Goal: Book appointment/travel/reservation

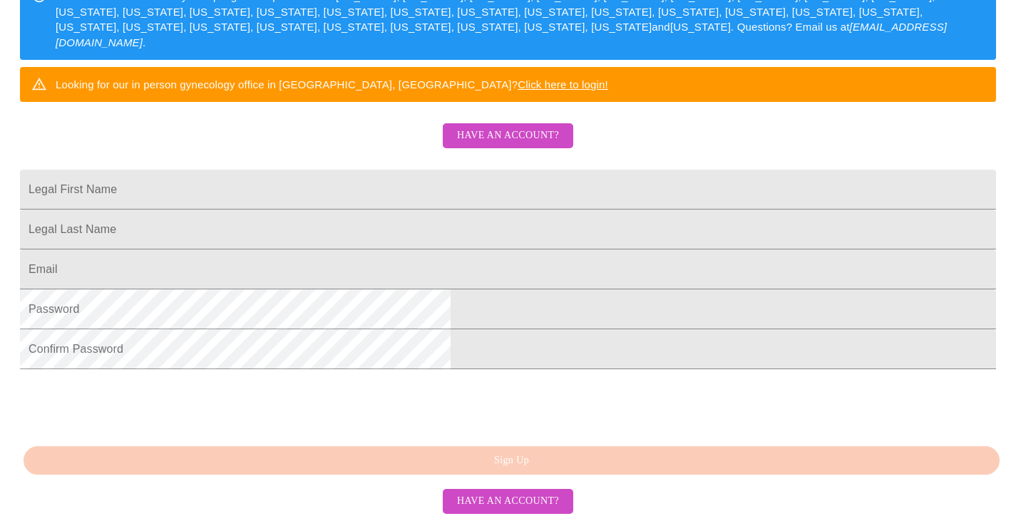
scroll to position [285, 0]
click at [428, 192] on input "Legal First Name" at bounding box center [508, 190] width 976 height 40
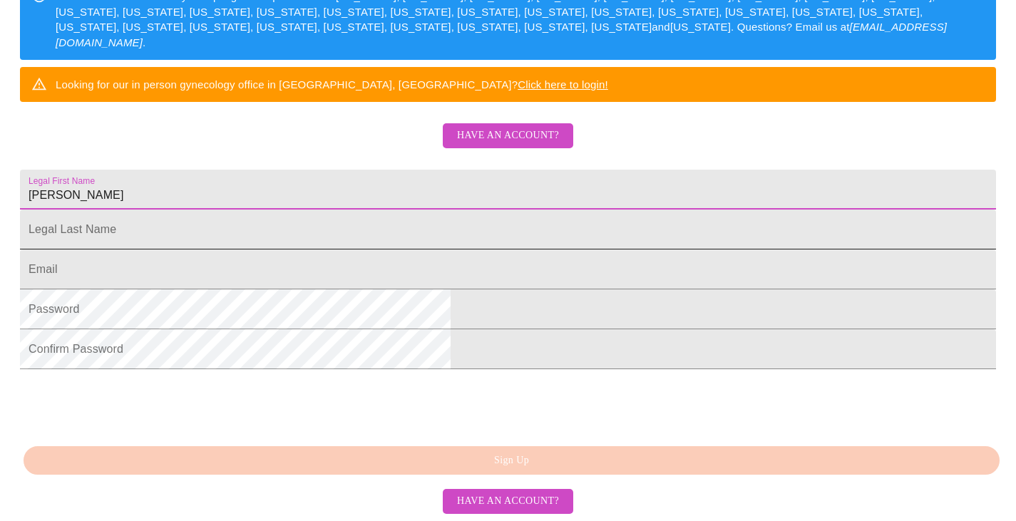
type input "[PERSON_NAME]"
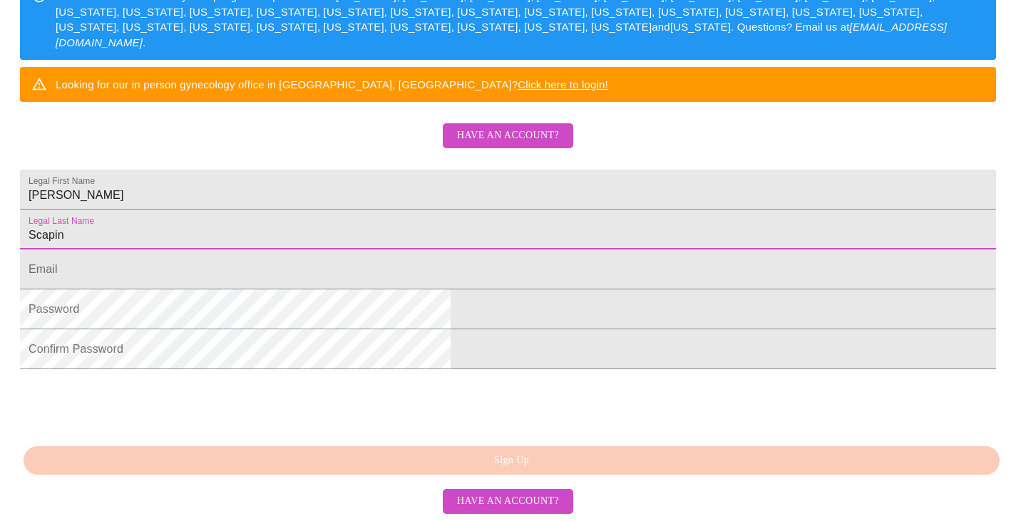
type input "Scapin"
type input "J"
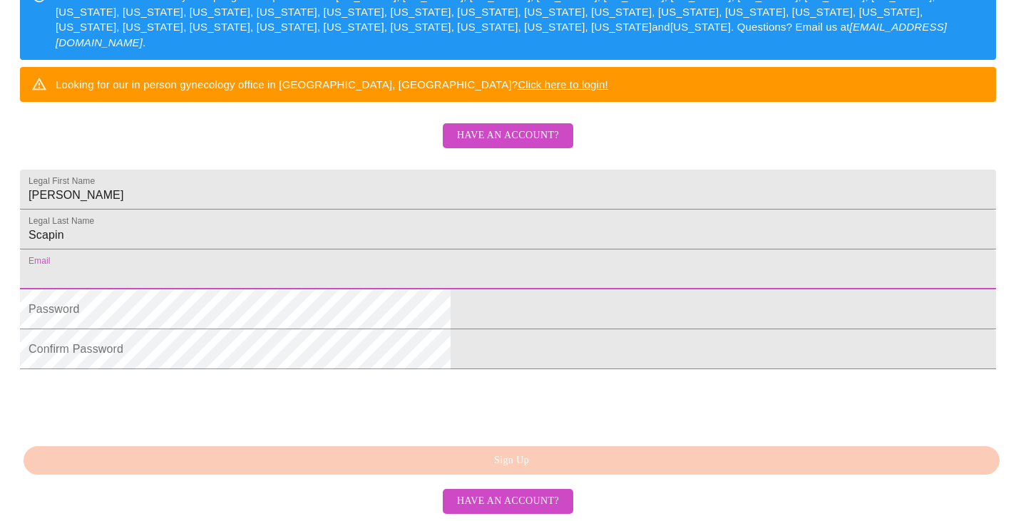
click at [395, 290] on input "Legal First Name" at bounding box center [508, 270] width 976 height 40
type input "[EMAIL_ADDRESS][DOMAIN_NAME]"
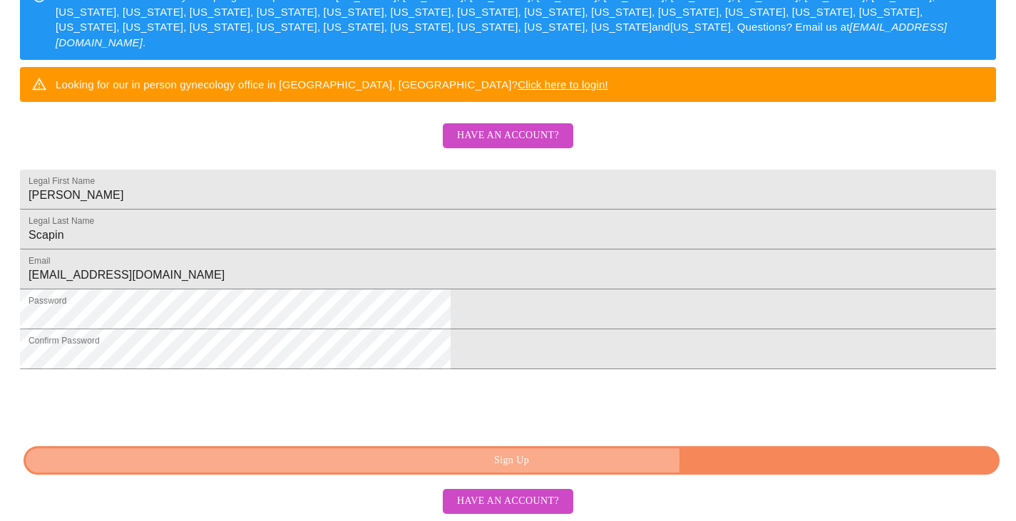
click at [626, 460] on span "Sign Up" at bounding box center [512, 461] width 944 height 18
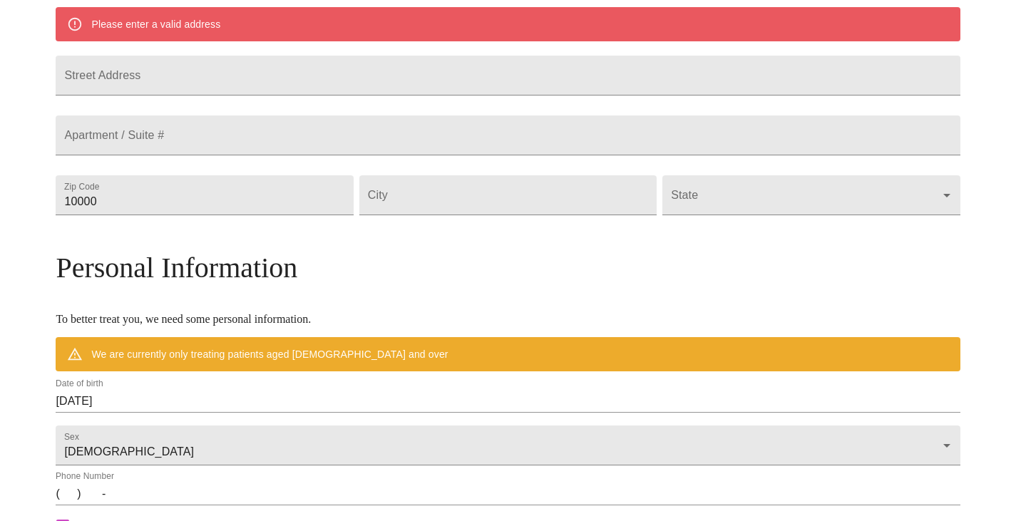
scroll to position [297, 0]
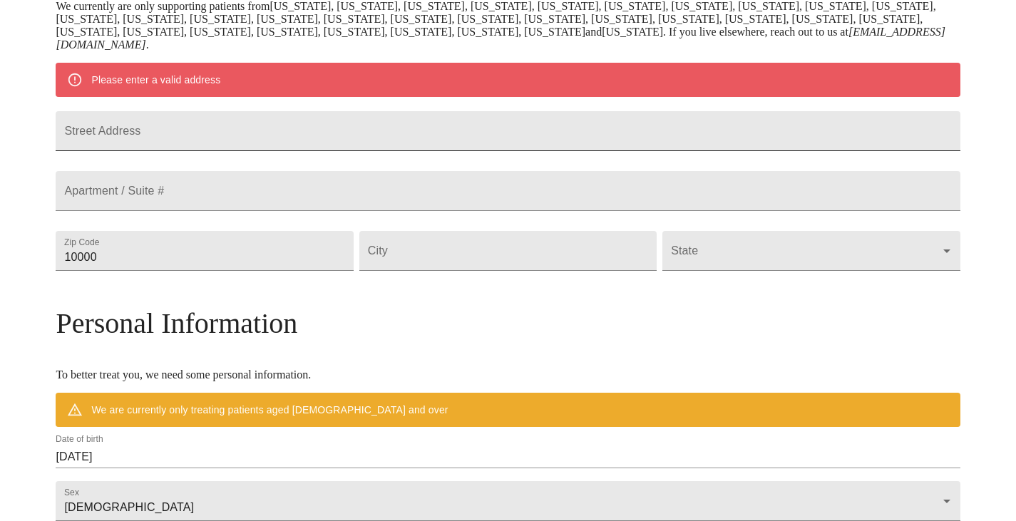
click at [292, 141] on input "Street Address" at bounding box center [508, 131] width 904 height 40
type input "1638 [PERSON_NAME]"
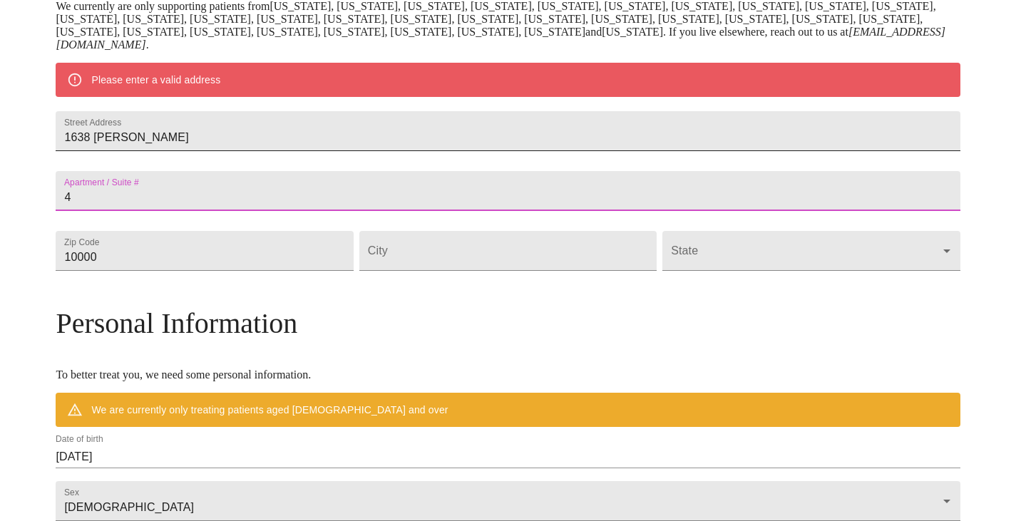
type input "4"
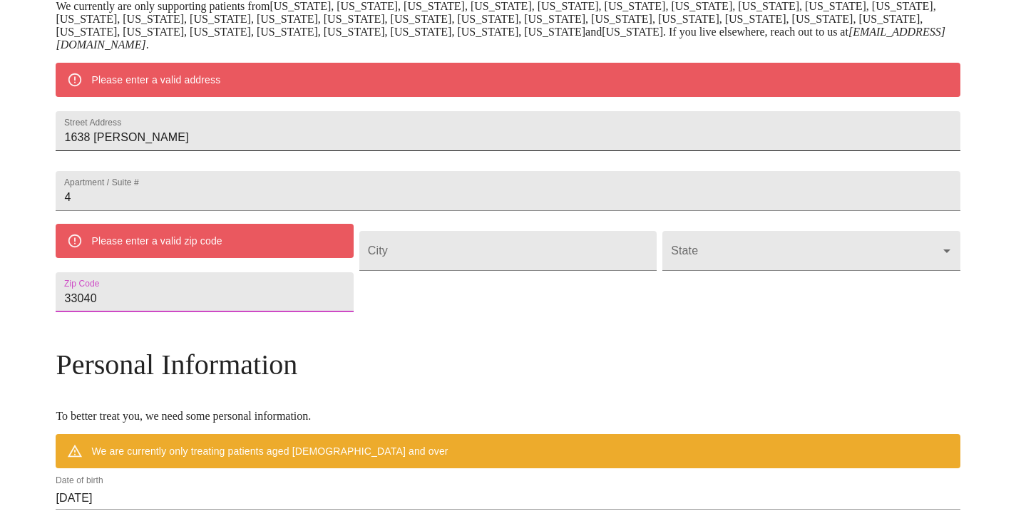
type input "33040"
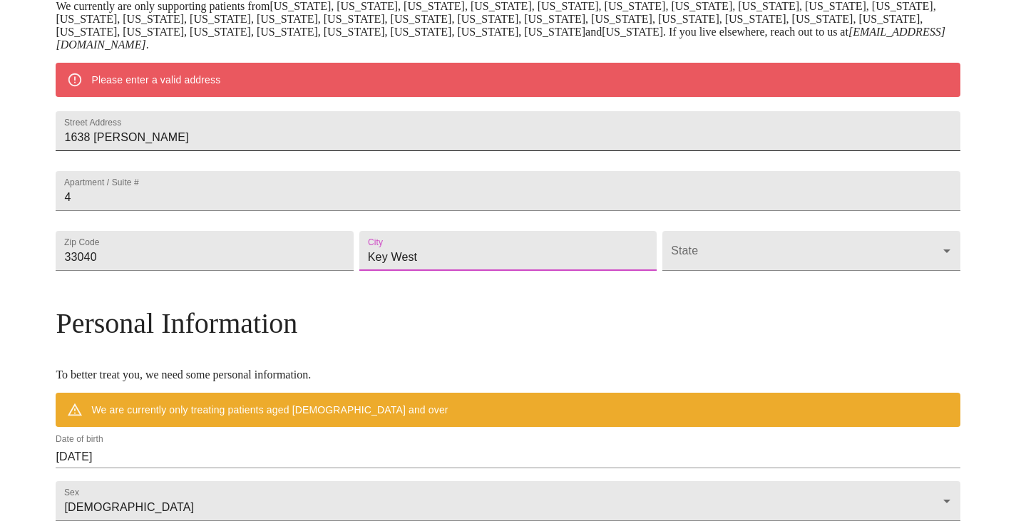
type input "Key West"
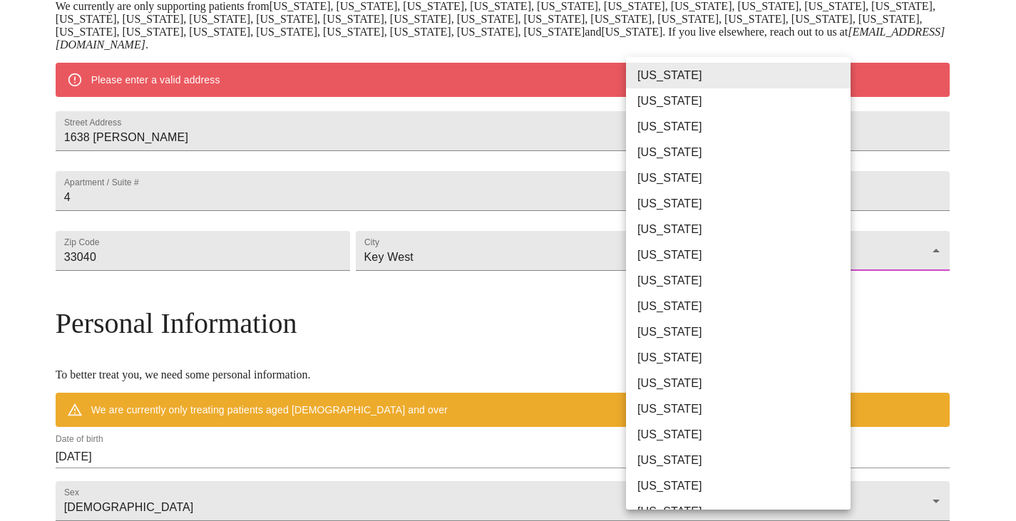
click at [755, 282] on body "MyMenopauseRx Welcome to MyMenopauseRx Since it's your first time here, you'll …" at bounding box center [508, 270] width 1005 height 1125
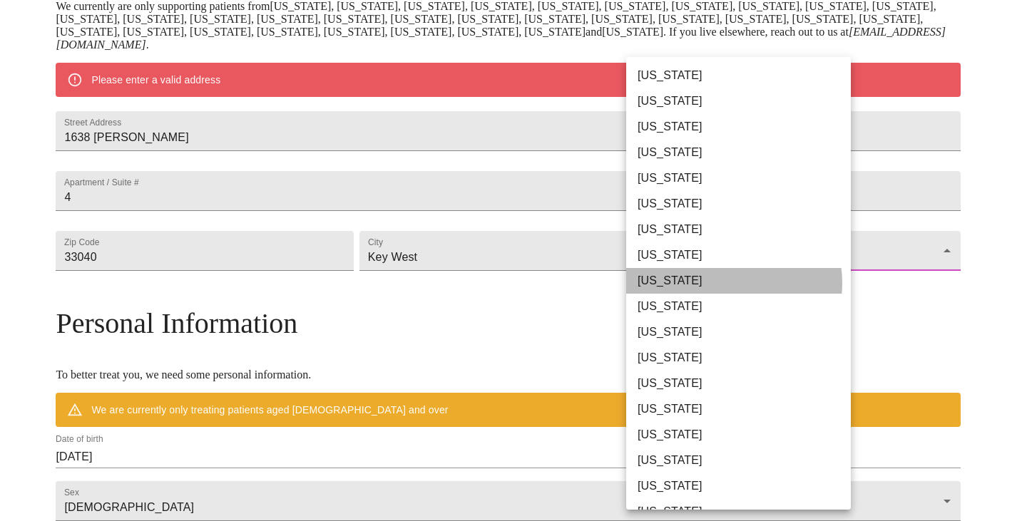
click at [733, 283] on li "[US_STATE]" at bounding box center [743, 281] width 235 height 26
type input "[US_STATE]"
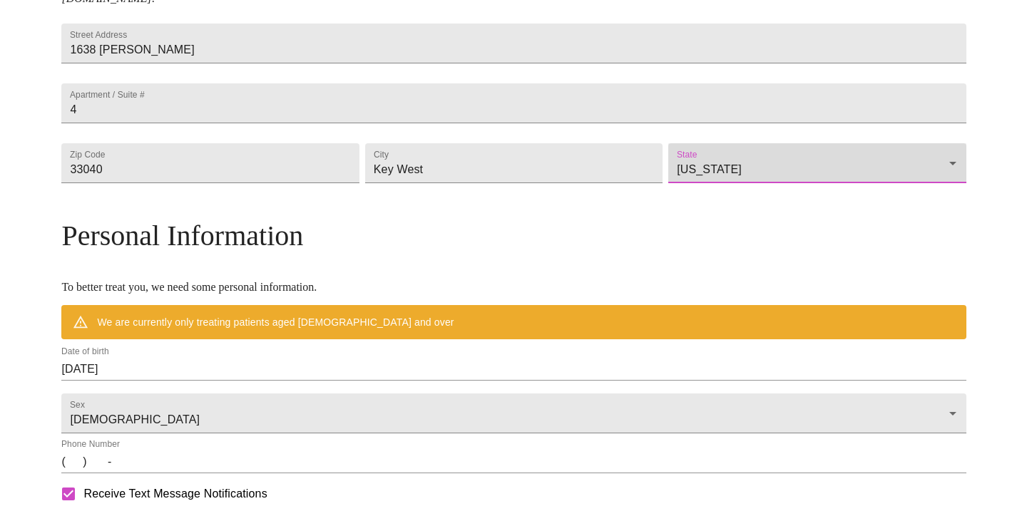
scroll to position [369, 0]
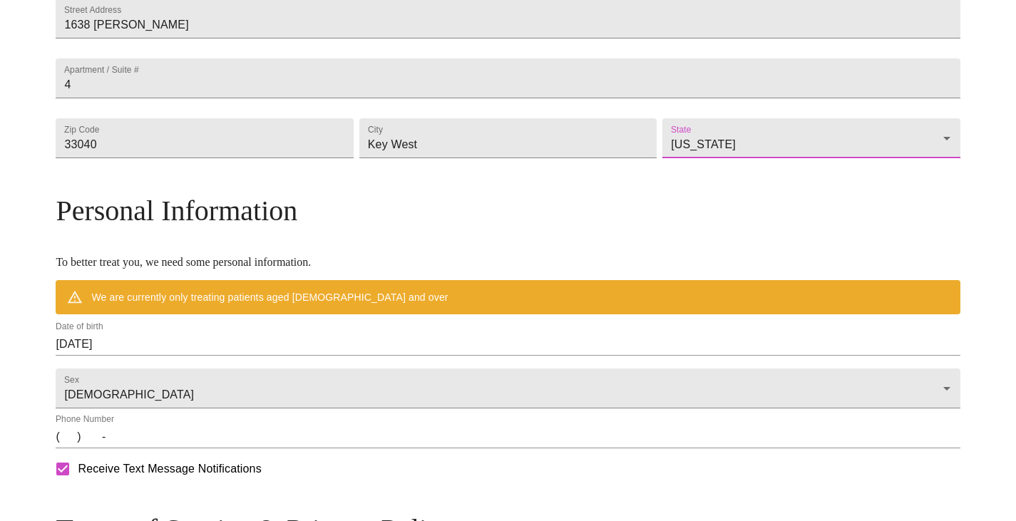
click at [233, 356] on input "[DATE]" at bounding box center [508, 344] width 904 height 23
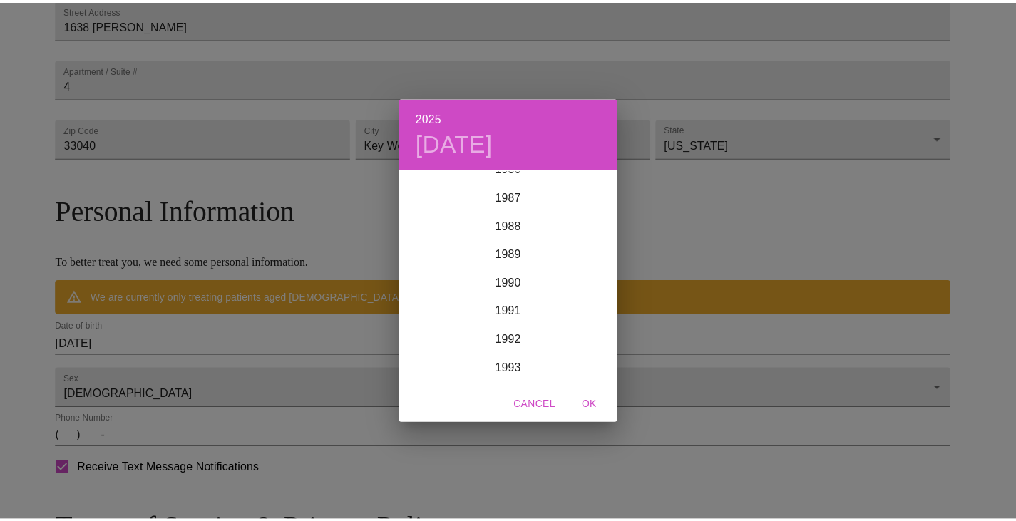
scroll to position [2297, 0]
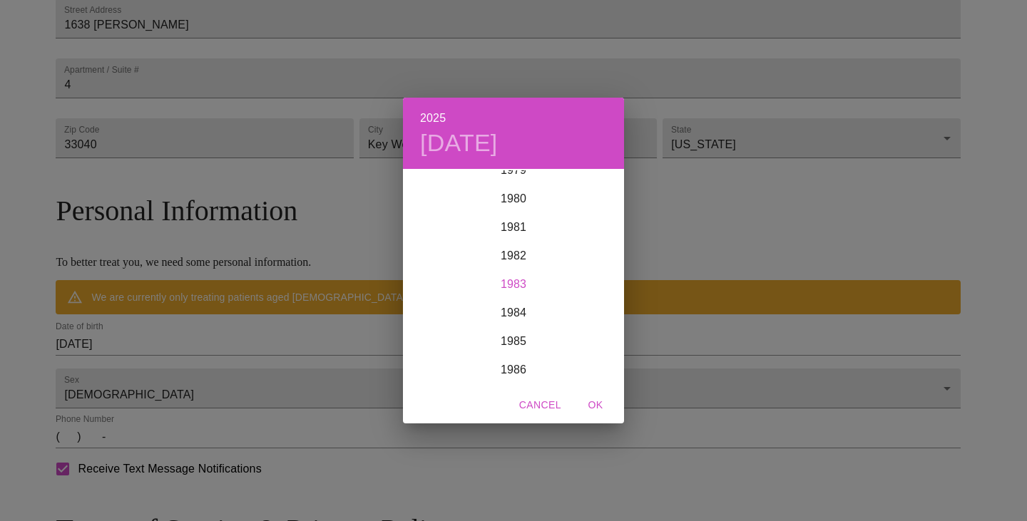
click at [517, 284] on div "1983" at bounding box center [513, 284] width 221 height 29
click at [516, 359] on div "Nov" at bounding box center [512, 357] width 73 height 53
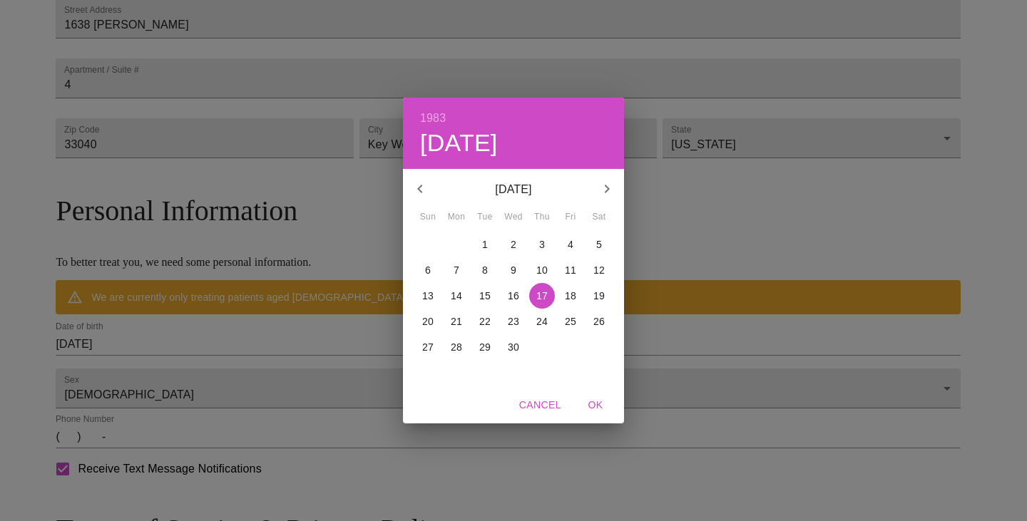
click at [487, 262] on button "8" at bounding box center [485, 270] width 26 height 26
click at [594, 403] on span "OK" at bounding box center [595, 406] width 34 height 18
type input "[DATE]"
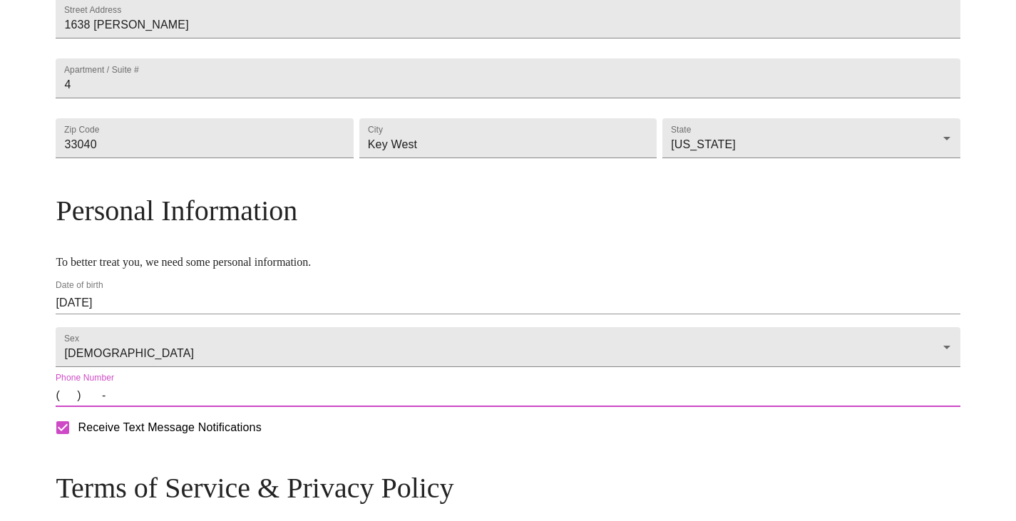
click at [173, 407] on input "(   )    -" at bounding box center [508, 395] width 904 height 23
type input "[PHONE_NUMBER]"
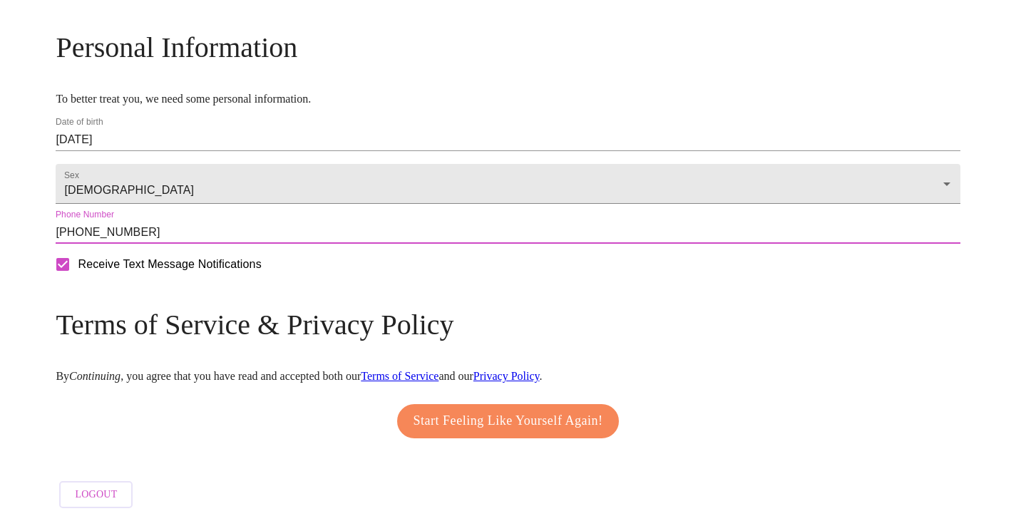
scroll to position [577, 0]
click at [526, 410] on span "Start Feeling Like Yourself Again!" at bounding box center [509, 421] width 190 height 23
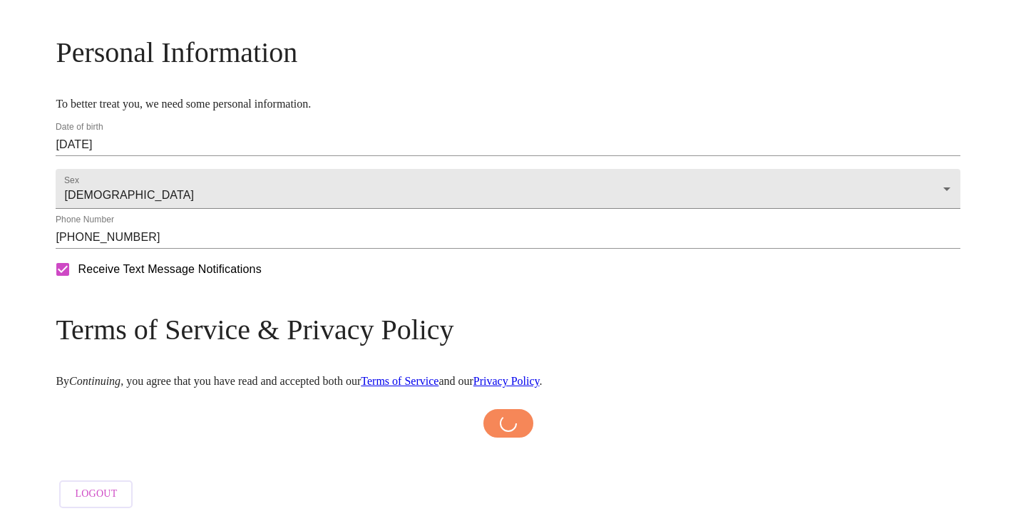
scroll to position [572, 0]
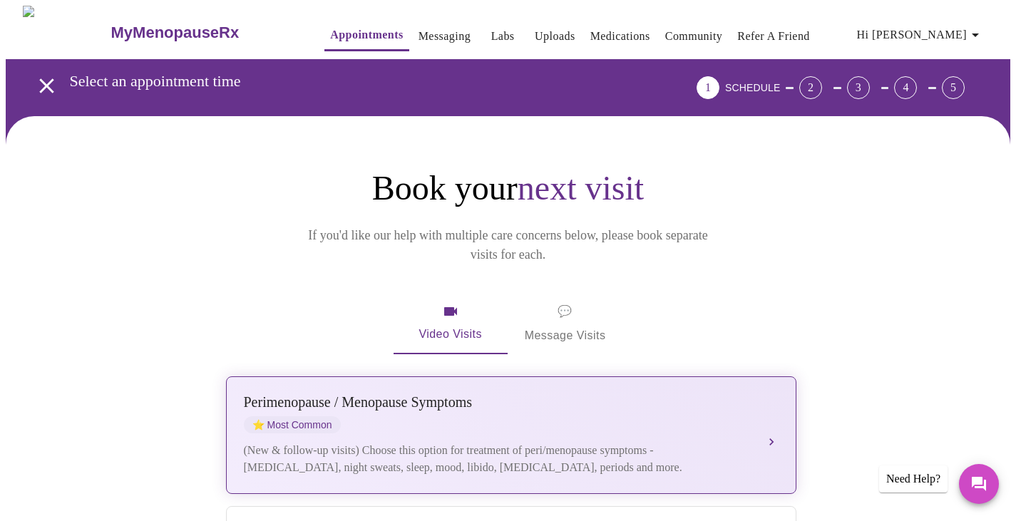
click at [760, 403] on div "[MEDICAL_DATA] / Menopause Symptoms ⭐ Most Common (New & follow-up visits) Choo…" at bounding box center [511, 435] width 535 height 82
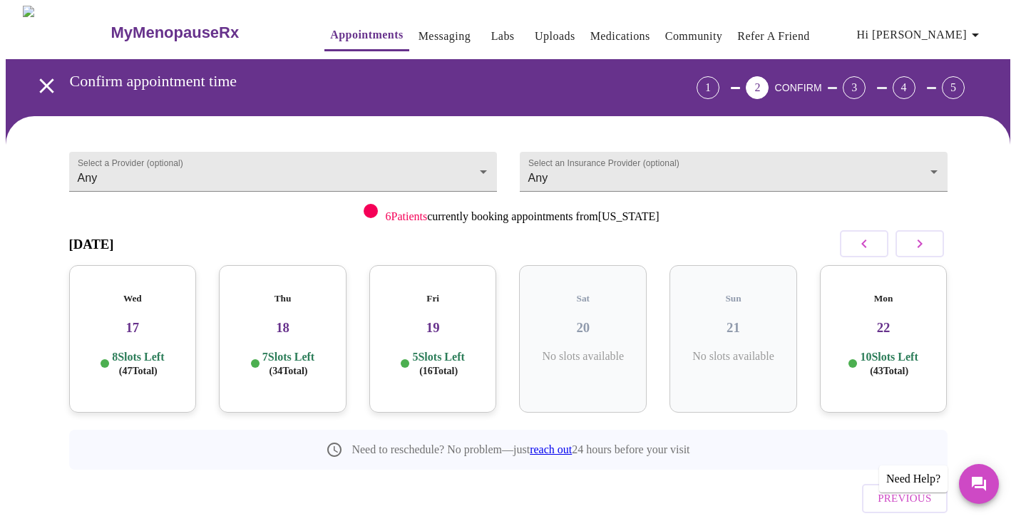
click at [128, 326] on div "Wed 17 8 Slots Left ( 47 Total)" at bounding box center [133, 339] width 128 height 148
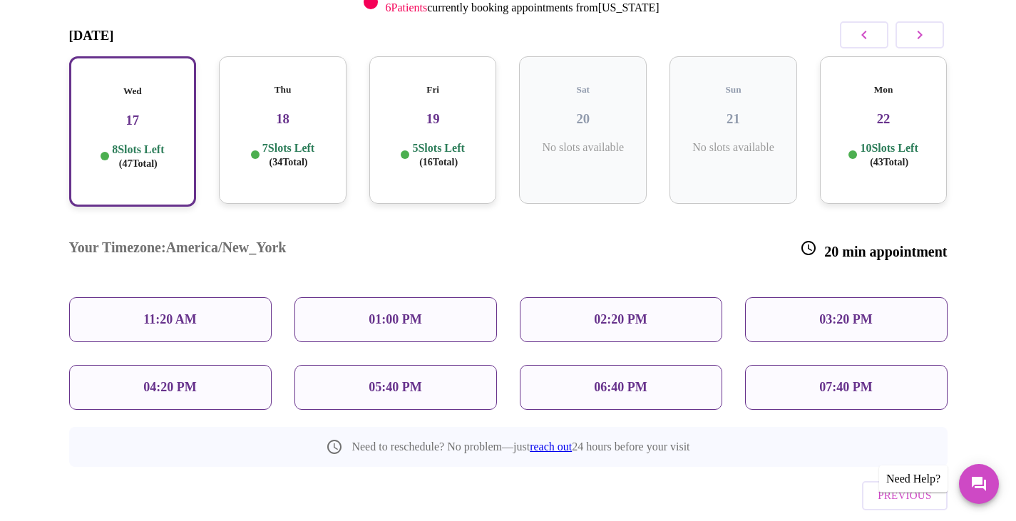
scroll to position [214, 0]
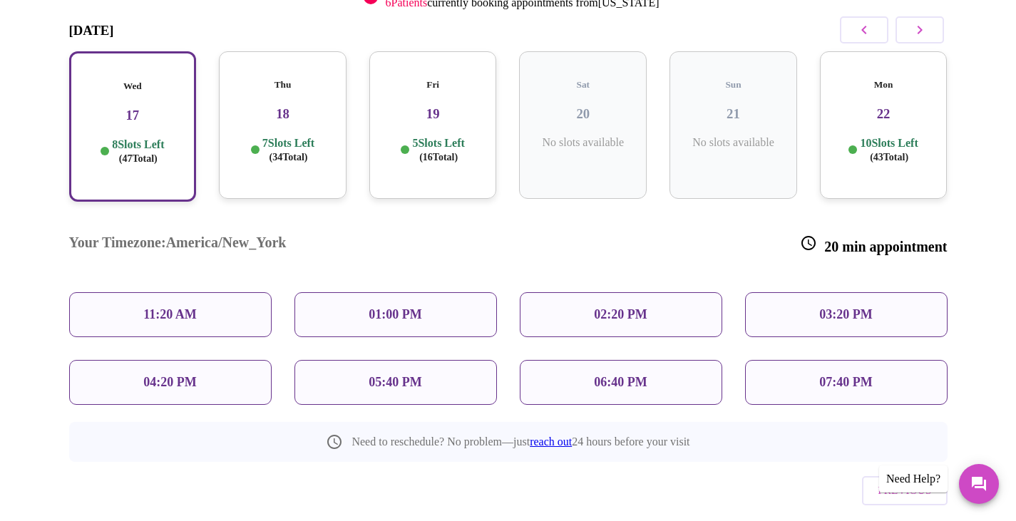
click at [286, 106] on h3 "18" at bounding box center [282, 114] width 105 height 16
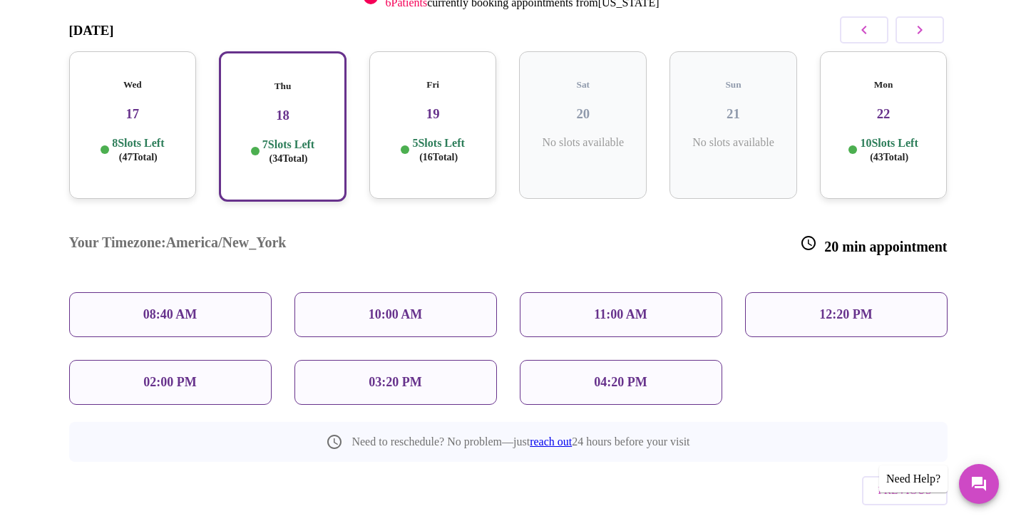
click at [404, 106] on h3 "19" at bounding box center [433, 114] width 105 height 16
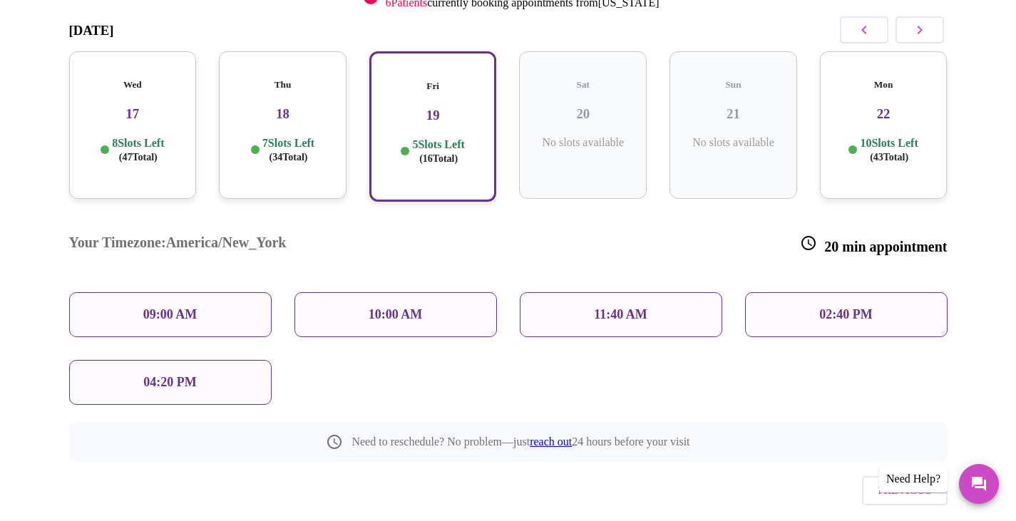
click at [148, 307] on p "09:00 AM" at bounding box center [170, 314] width 54 height 15
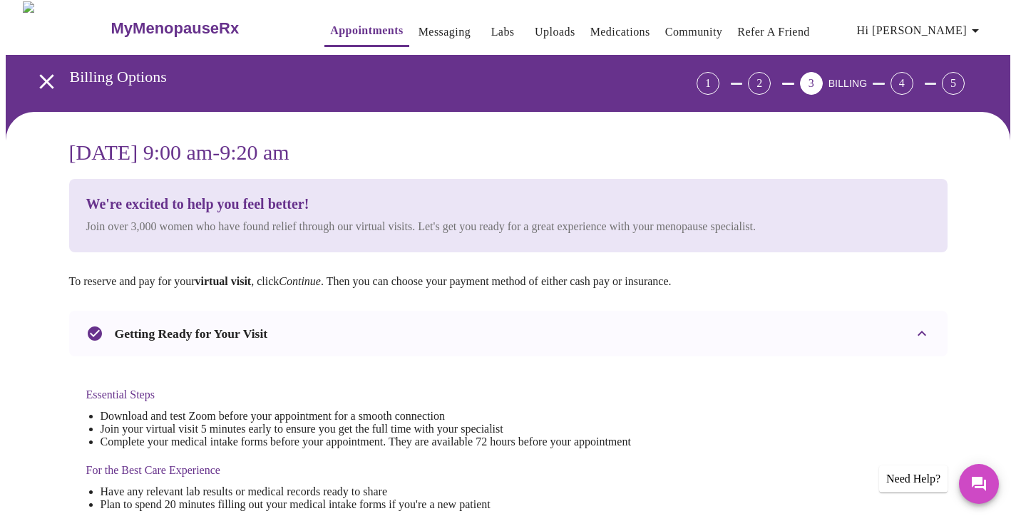
scroll to position [0, 0]
